Goal: Communication & Community: Participate in discussion

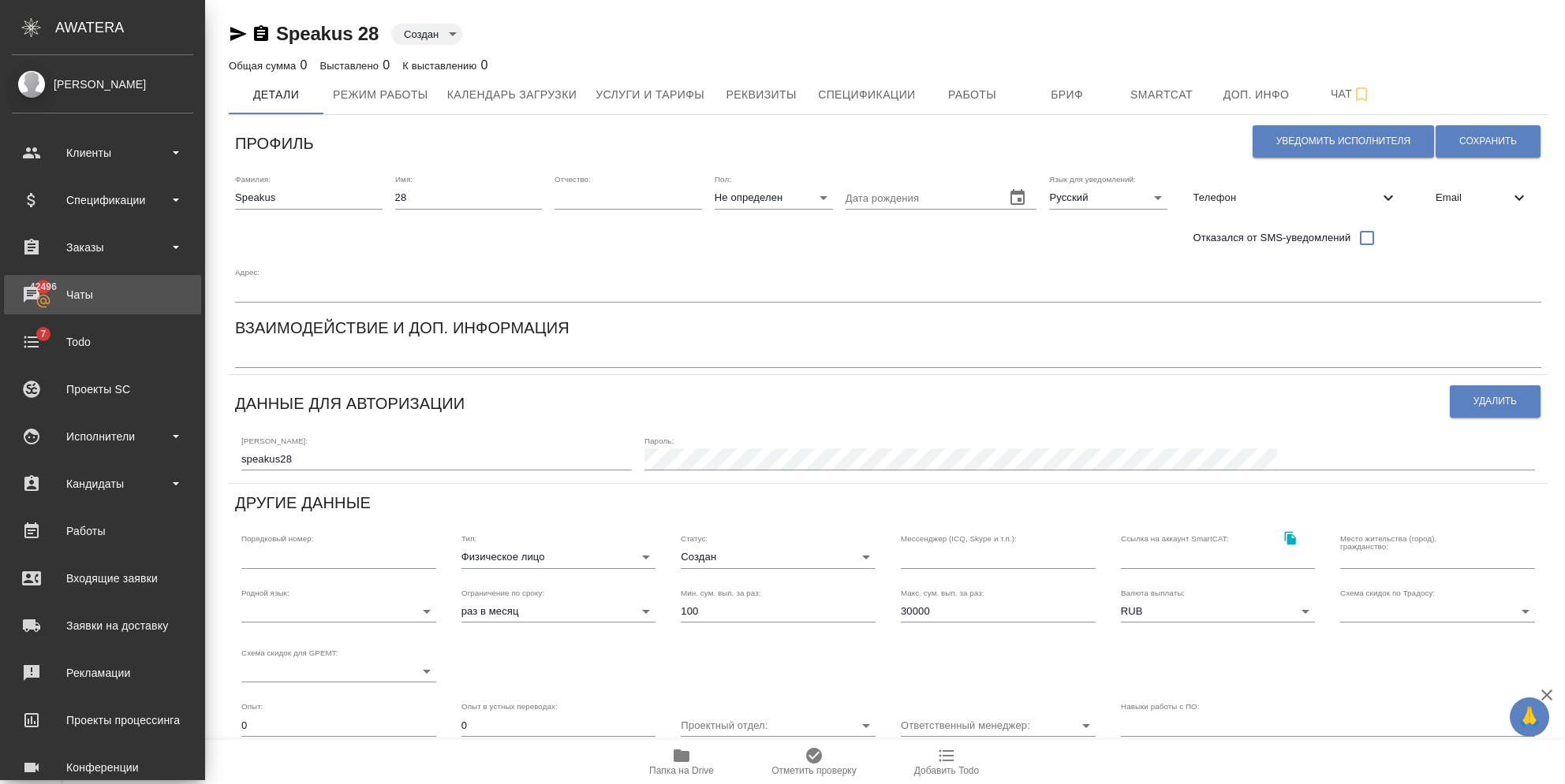
drag, startPoint x: 79, startPoint y: 303, endPoint x: 89, endPoint y: 325, distance: 24.2
click at [79, 303] on div "Чаты" at bounding box center [102, 294] width 182 height 24
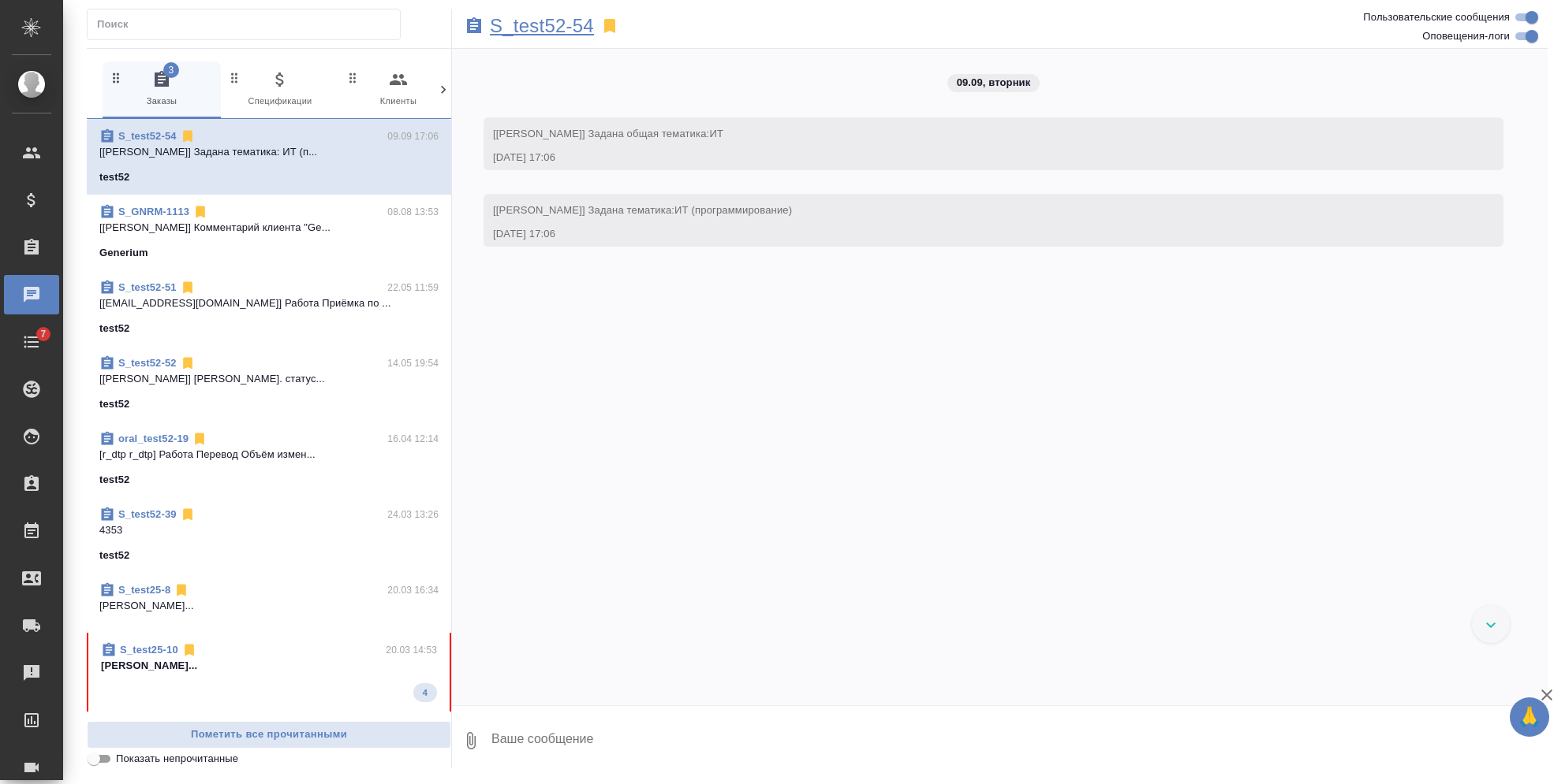
click at [508, 29] on p "S_test52-54" at bounding box center [541, 26] width 104 height 16
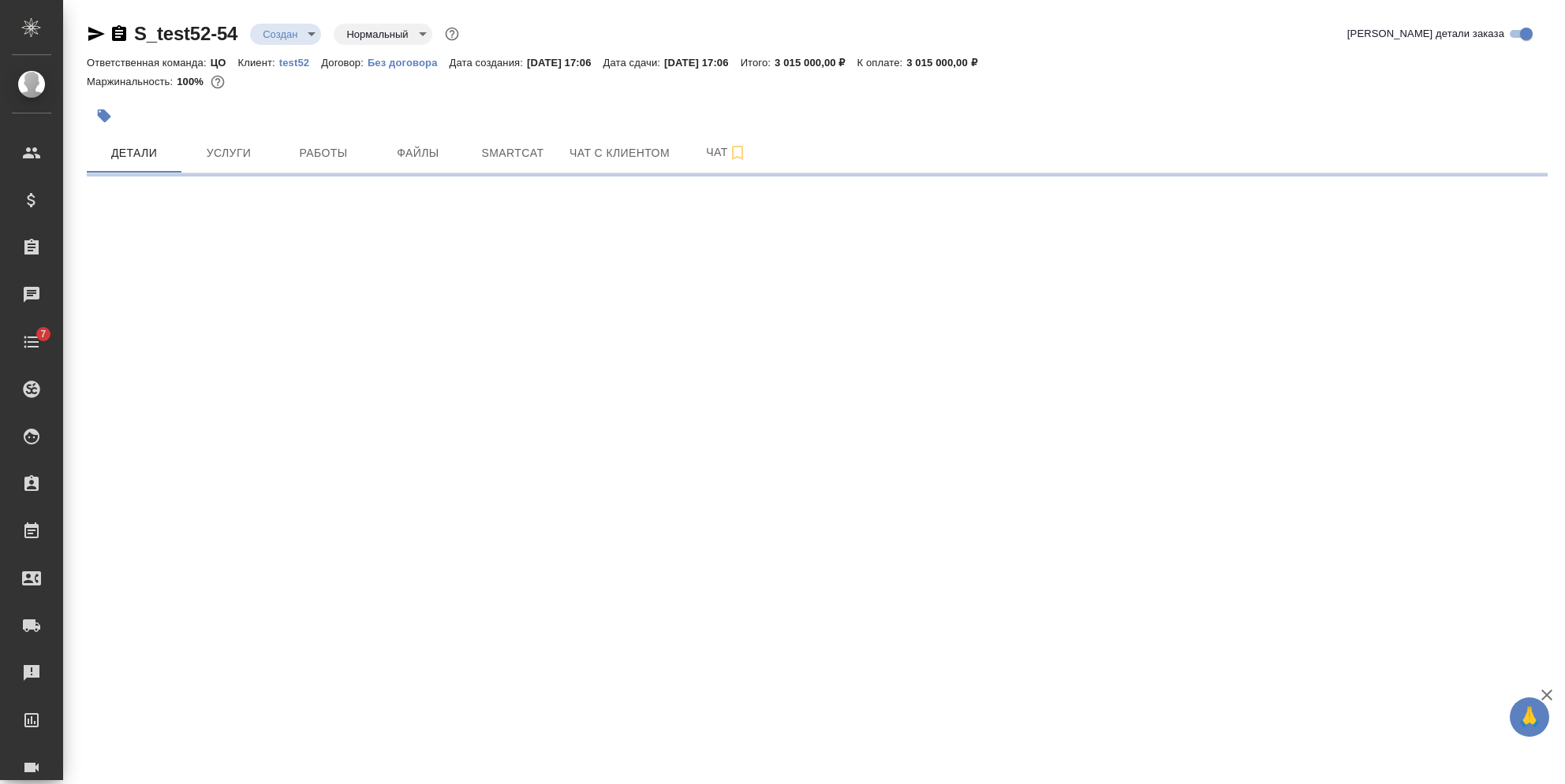
select select "RU"
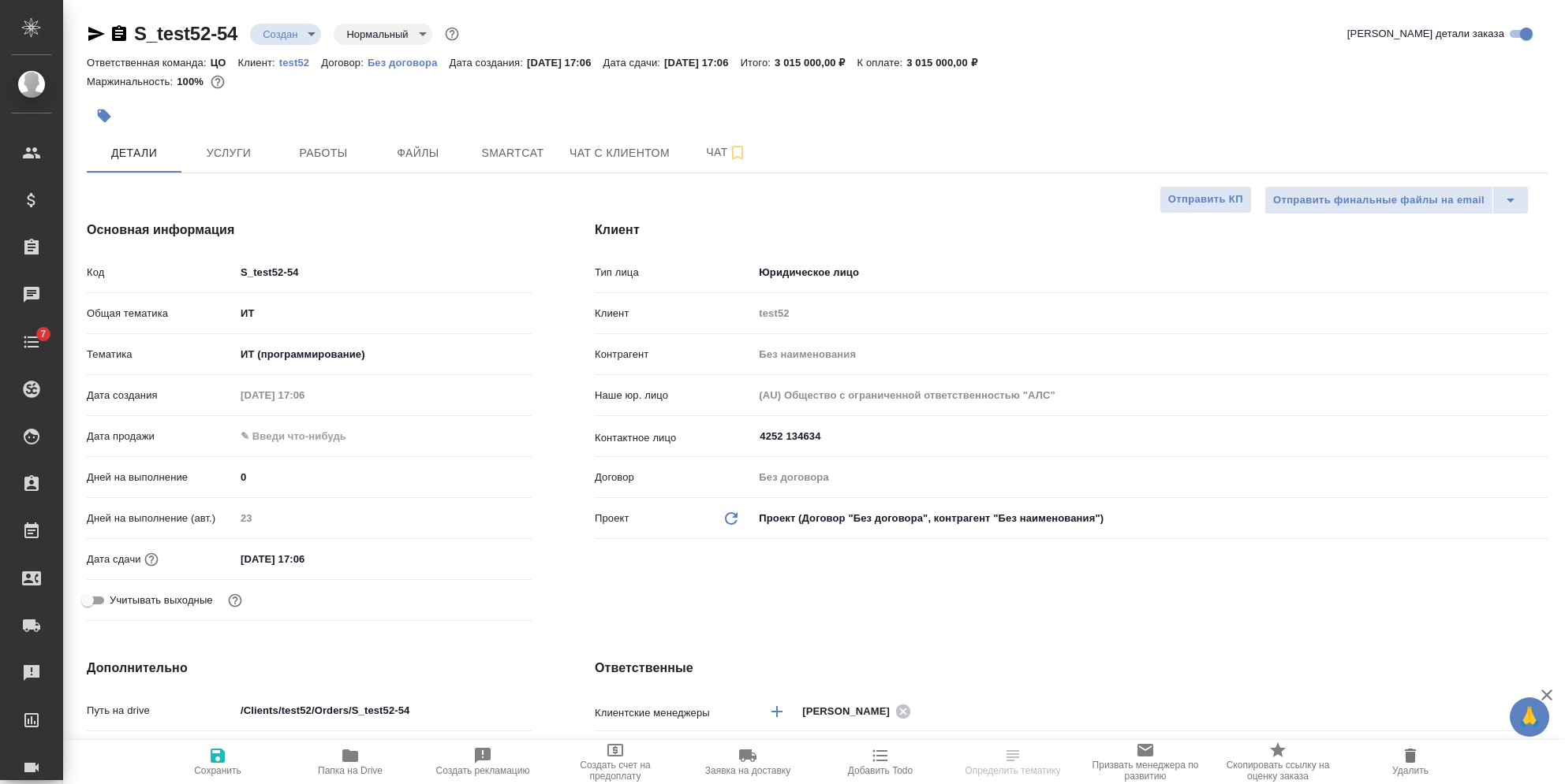
type textarea "x"
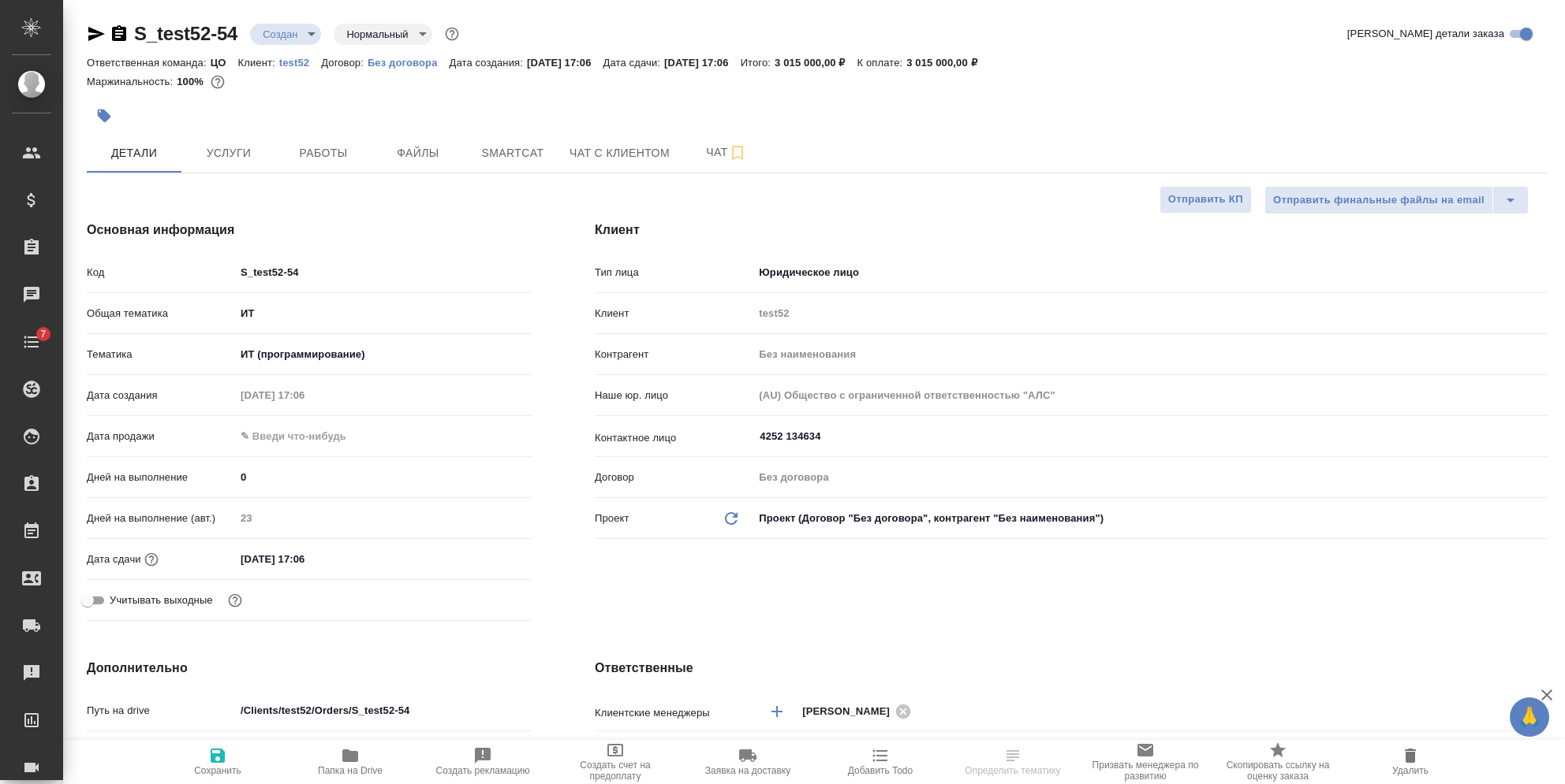
type textarea "x"
click at [690, 152] on span "Чат" at bounding box center [726, 152] width 76 height 20
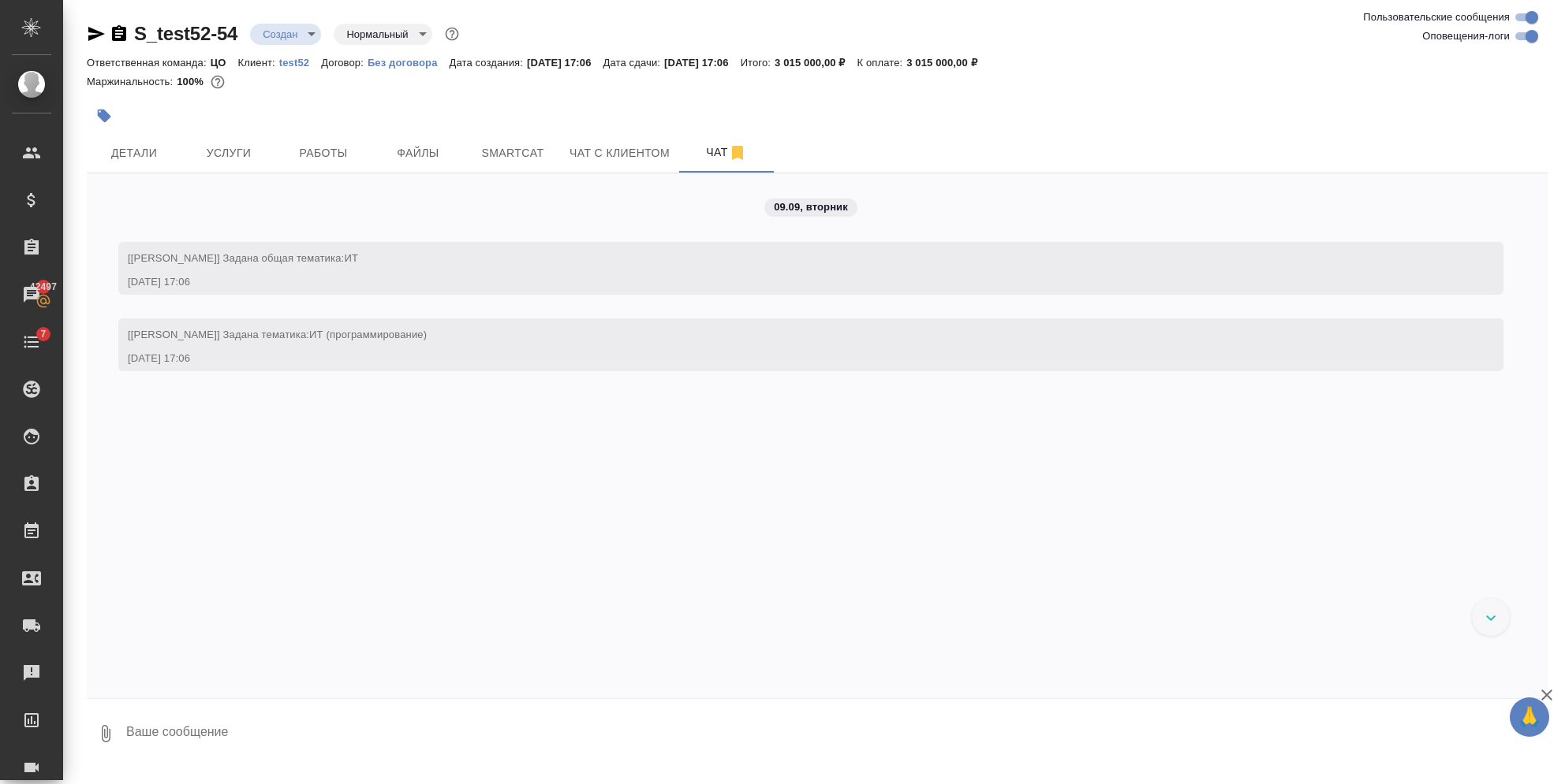
click at [159, 733] on textarea at bounding box center [836, 734] width 1423 height 53
type textarea "тест"
